Goal: Task Accomplishment & Management: Use online tool/utility

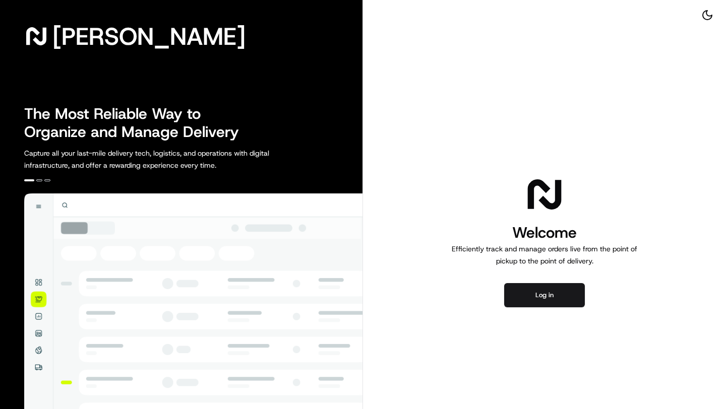
click at [497, 143] on div "Welcome Efficiently track and manage orders live from the point of pickup to th…" at bounding box center [544, 241] width 363 height 482
click at [528, 287] on button "Log in" at bounding box center [544, 295] width 81 height 24
